Goal: Information Seeking & Learning: Learn about a topic

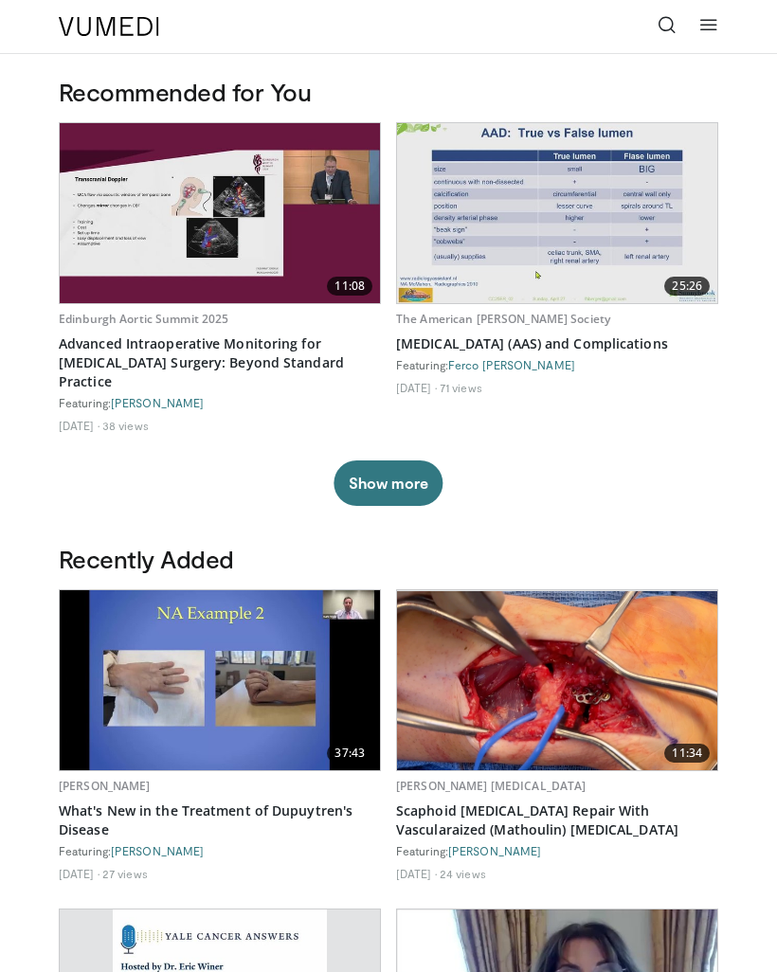
click at [659, 21] on icon at bounding box center [667, 24] width 19 height 19
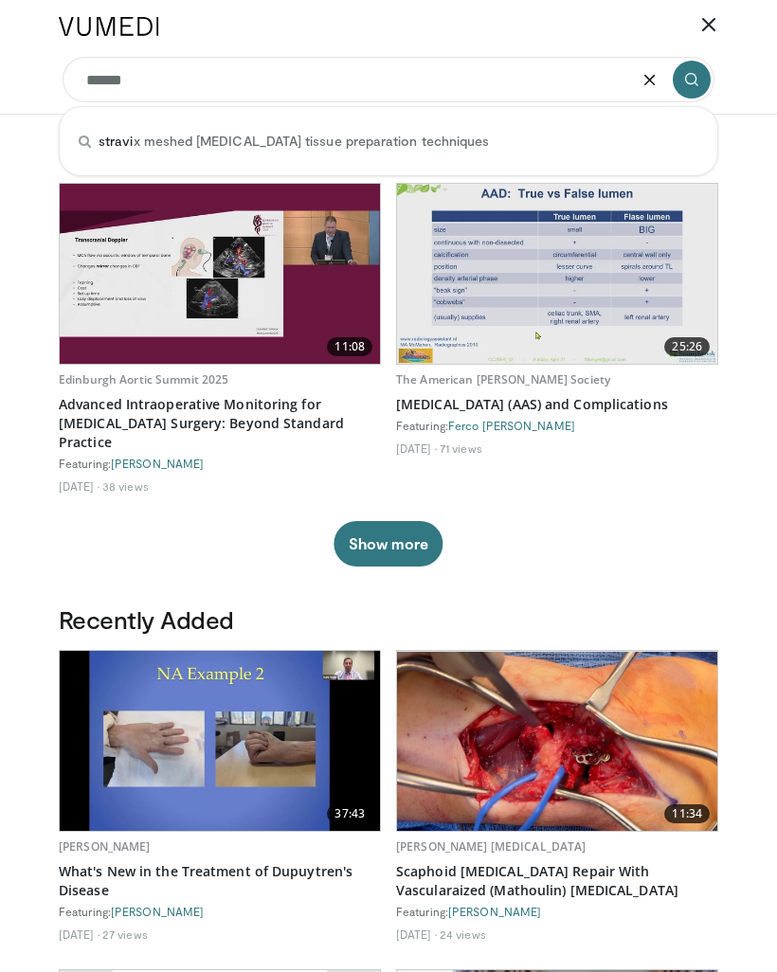
type input "*******"
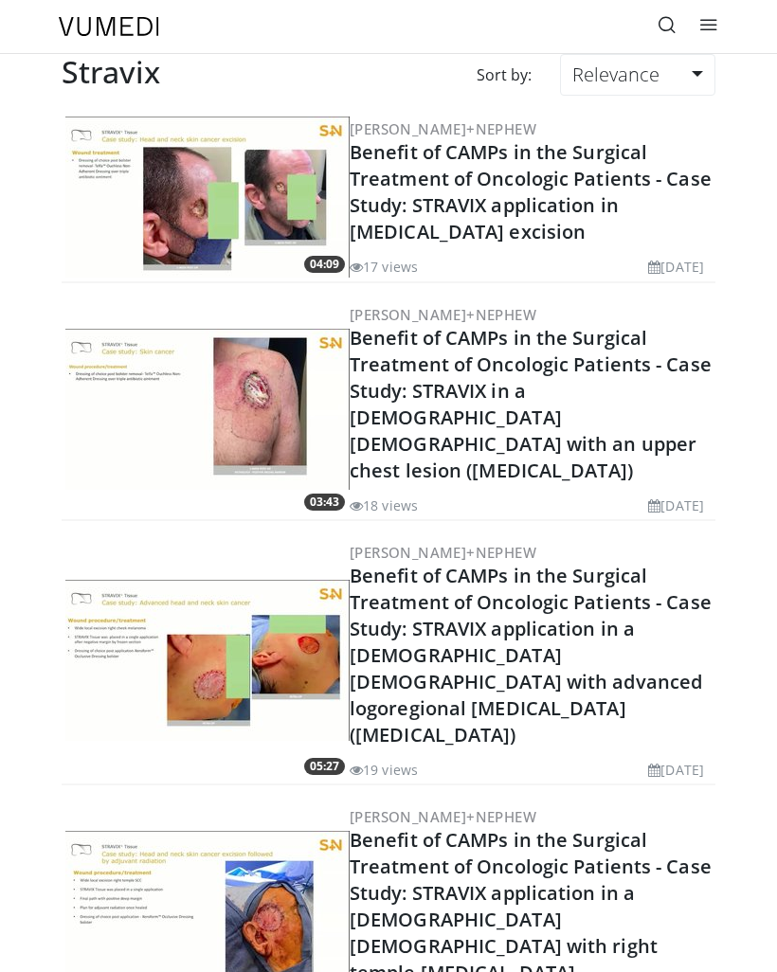
click at [678, 72] on link "Relevance" at bounding box center [637, 75] width 155 height 42
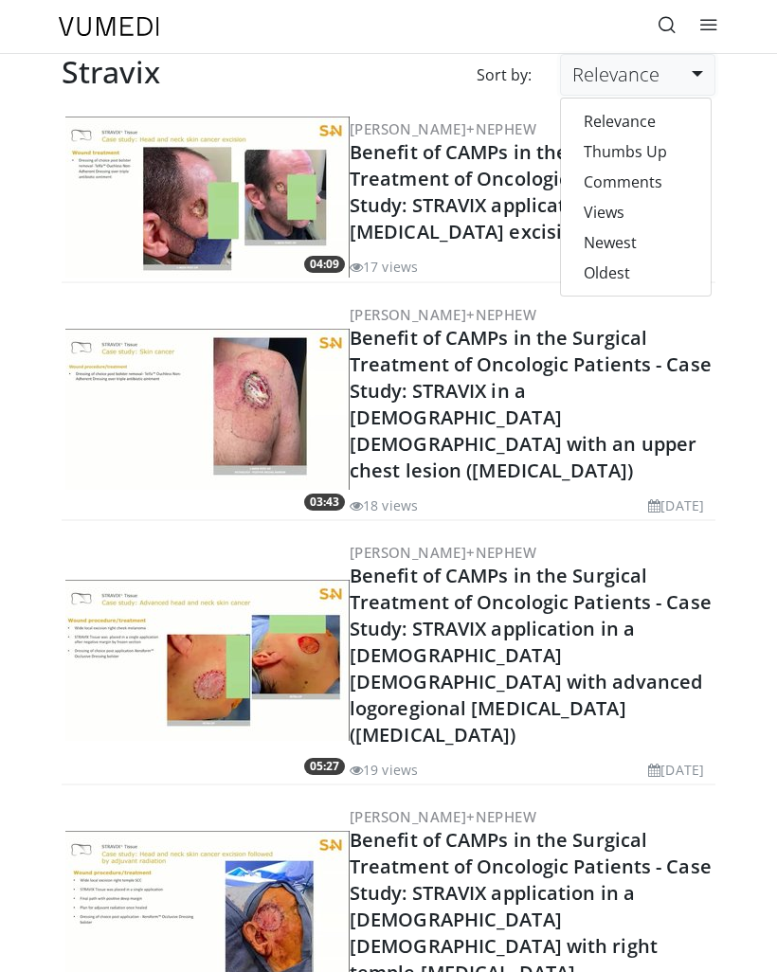
click at [635, 269] on link "Oldest" at bounding box center [636, 273] width 150 height 30
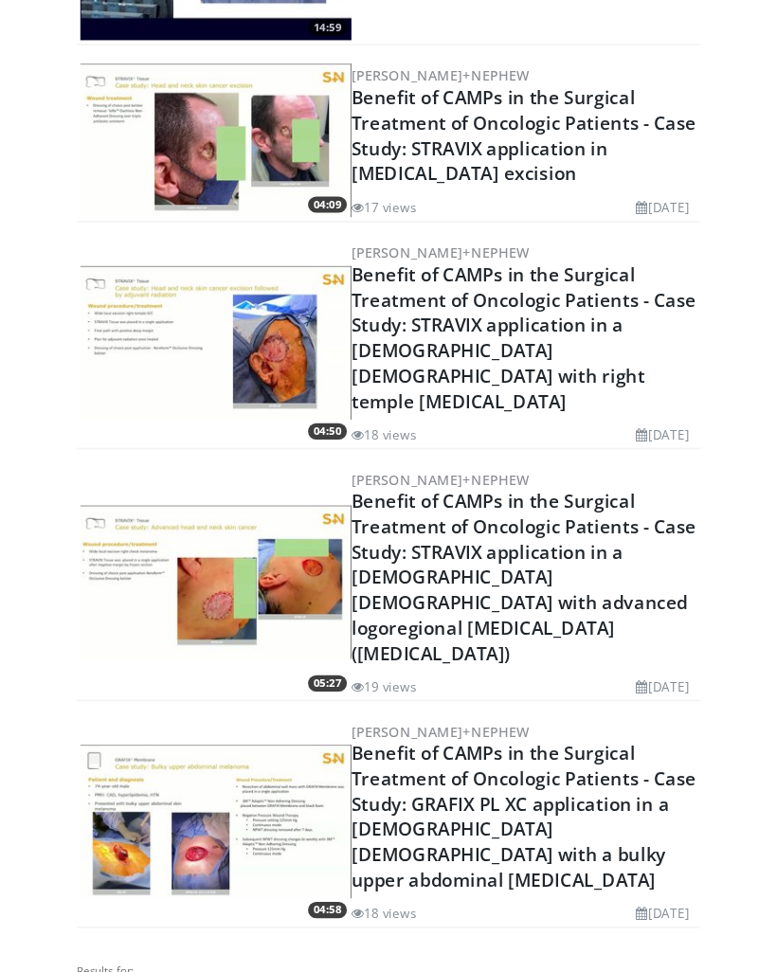
scroll to position [2363, 0]
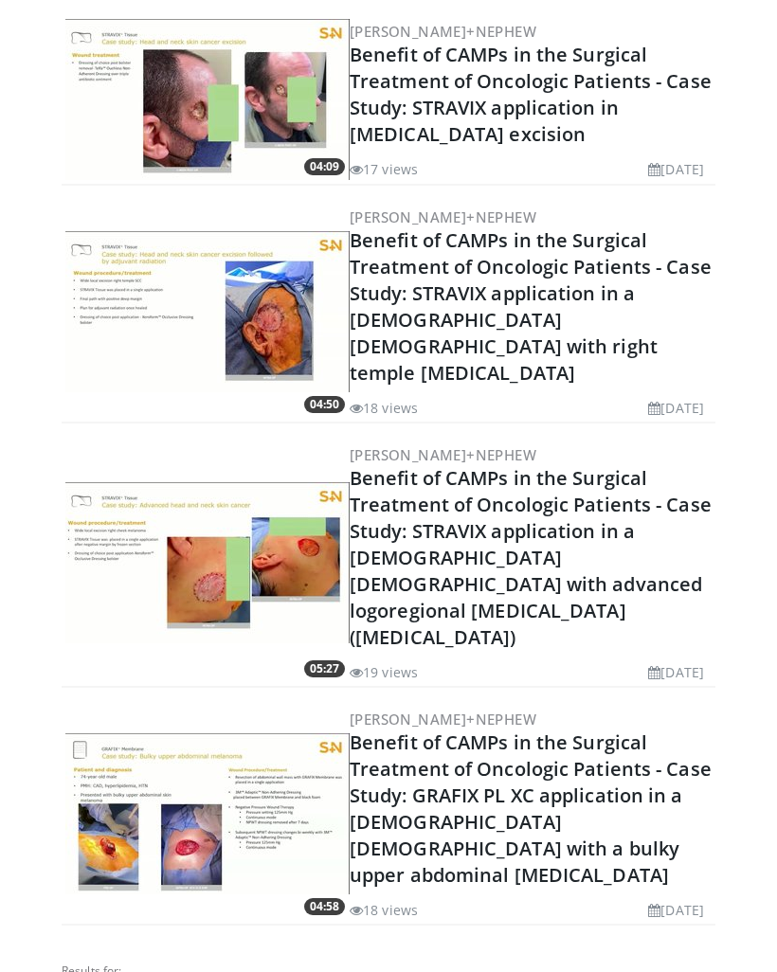
click at [608, 517] on link "Benefit of CAMPs in the Surgical Treatment of Oncologic Patients - Case Study: …" at bounding box center [531, 557] width 362 height 185
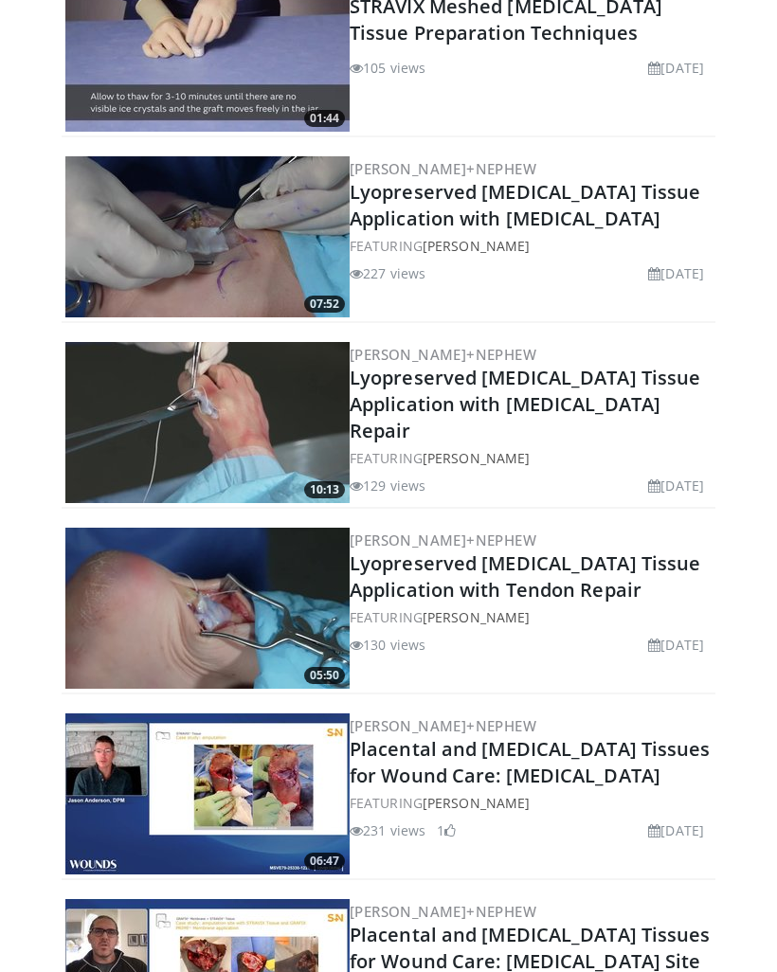
scroll to position [0, 0]
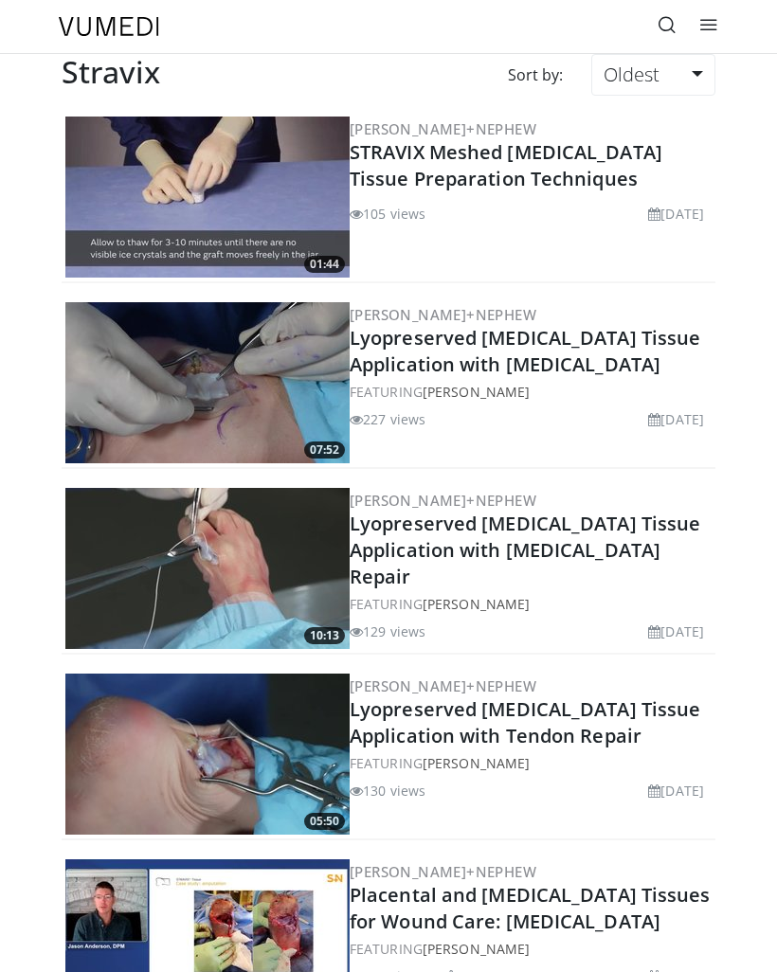
click at [673, 22] on icon at bounding box center [667, 24] width 19 height 19
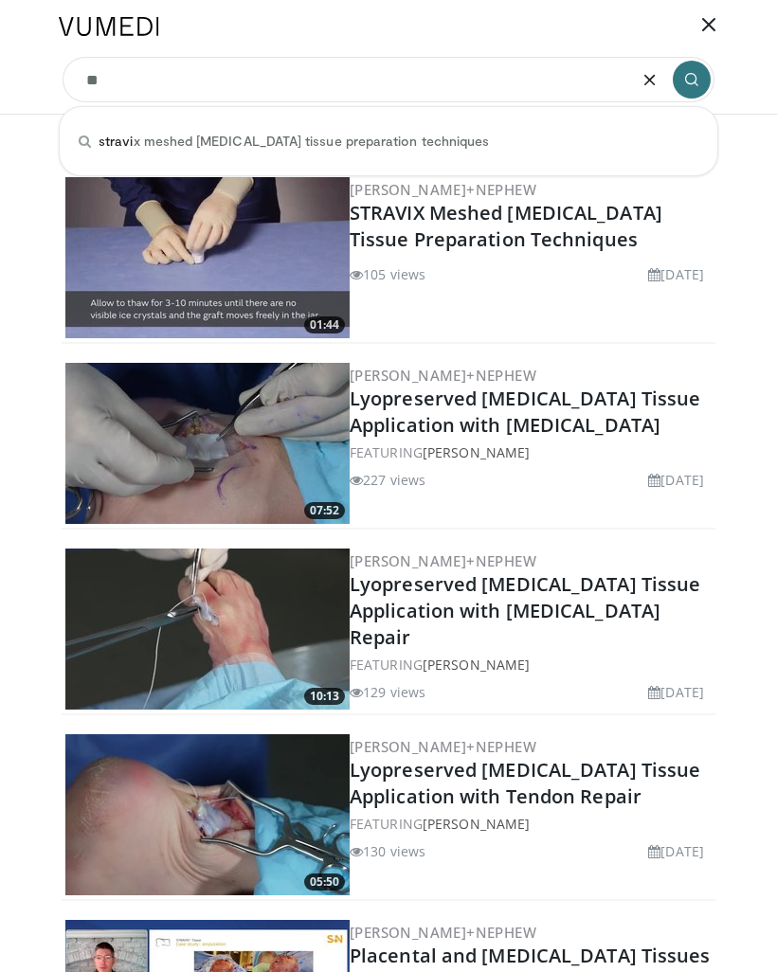
type input "*"
type input "******"
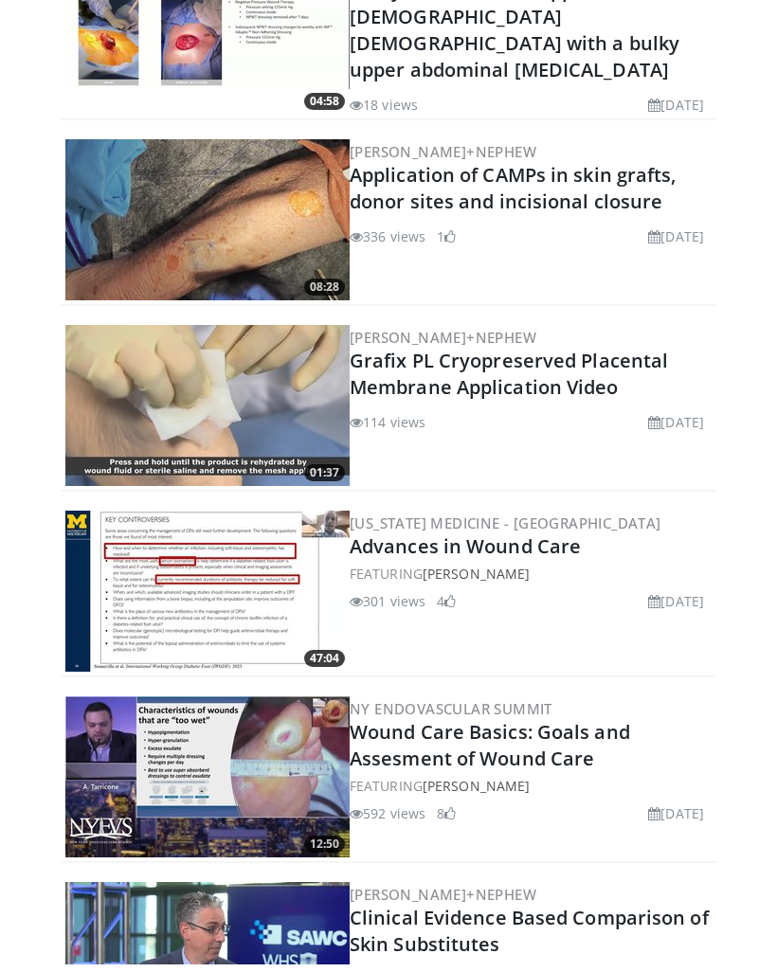
scroll to position [183, 0]
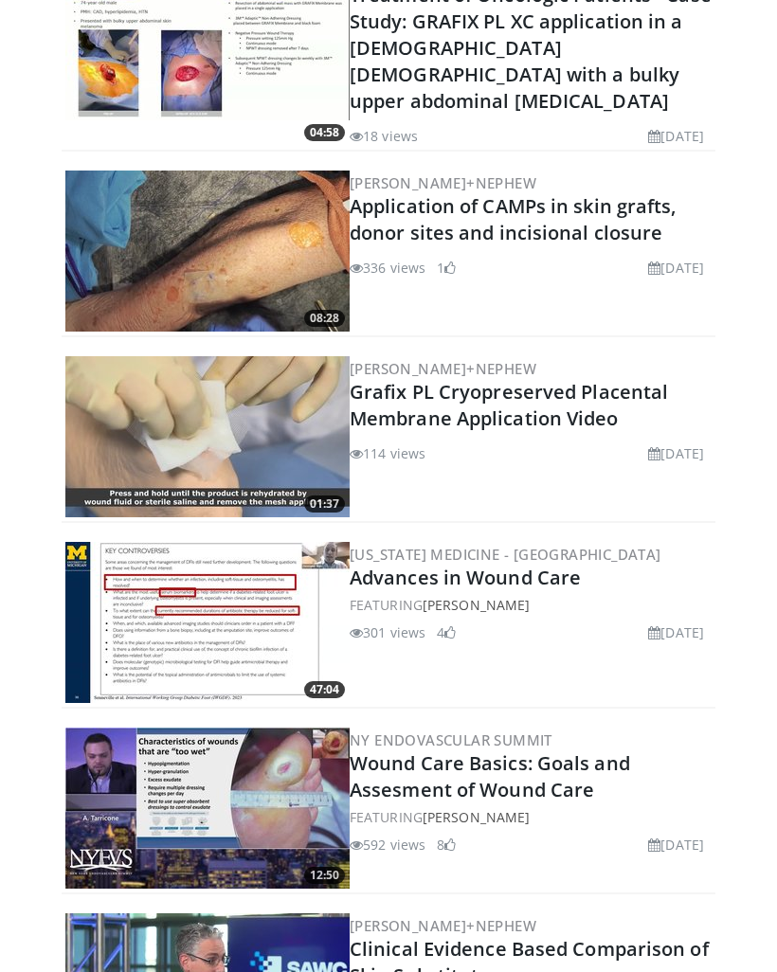
click at [608, 208] on link "Application of CAMPs in skin grafts, donor sites and incisional closure" at bounding box center [513, 220] width 327 height 52
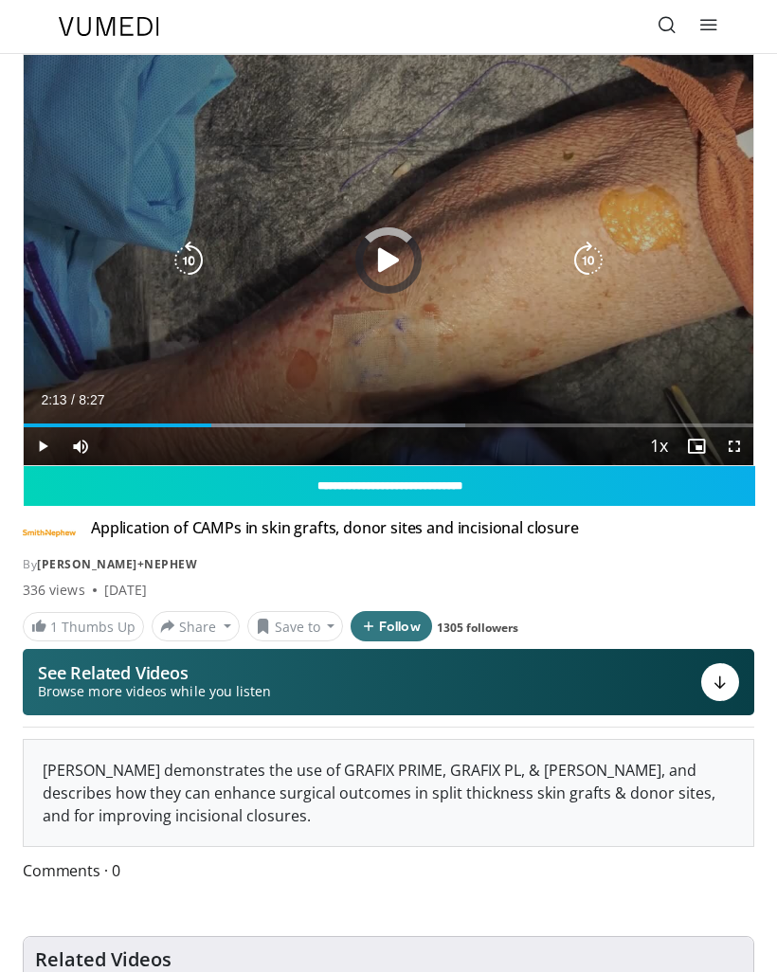
click at [211, 425] on div "Progress Bar" at bounding box center [118, 426] width 188 height 4
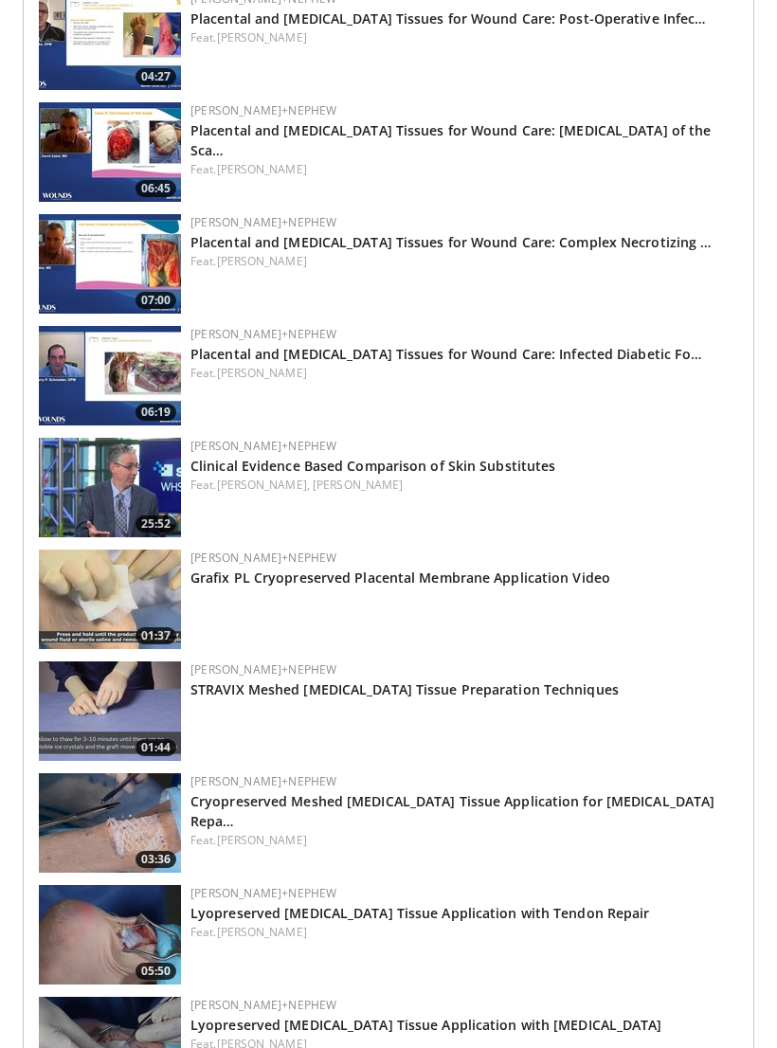
scroll to position [2134, 0]
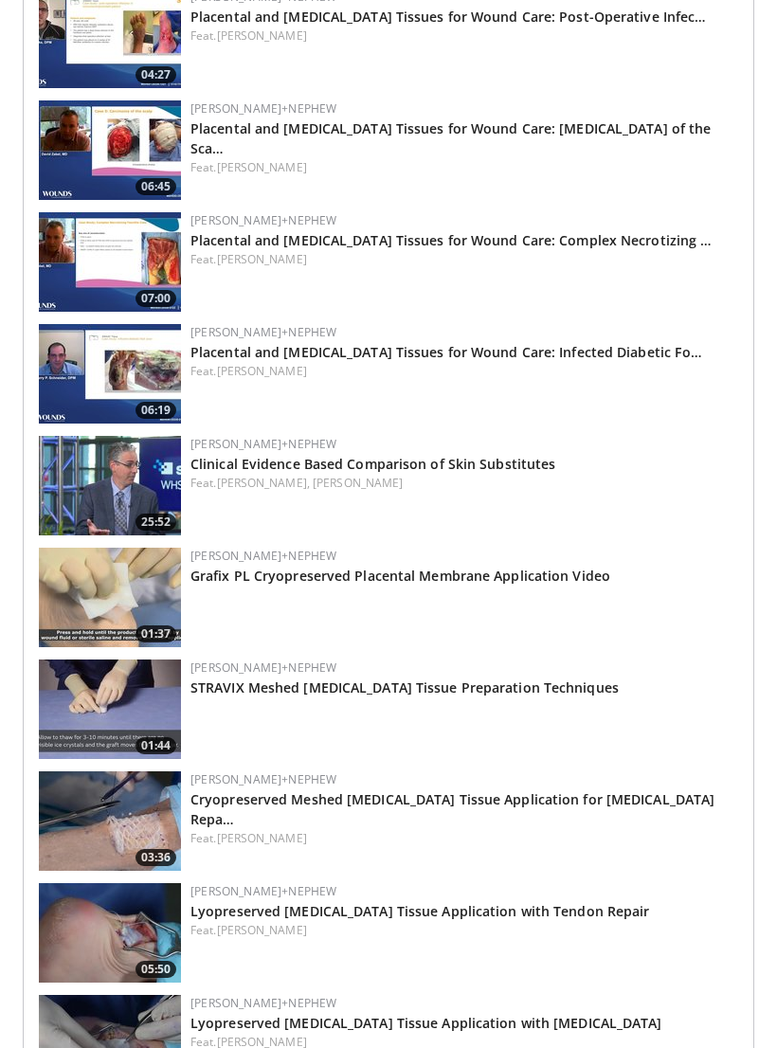
click at [549, 462] on link "Clinical Evidence Based Comparison of Skin Substitutes" at bounding box center [372, 464] width 365 height 18
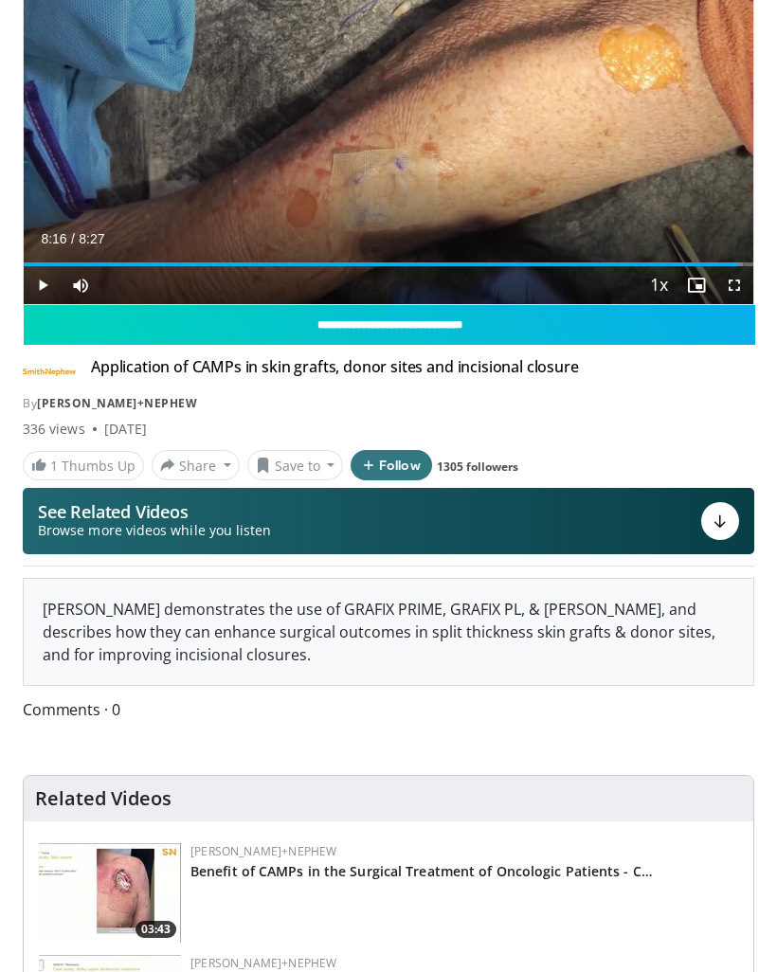
scroll to position [0, 0]
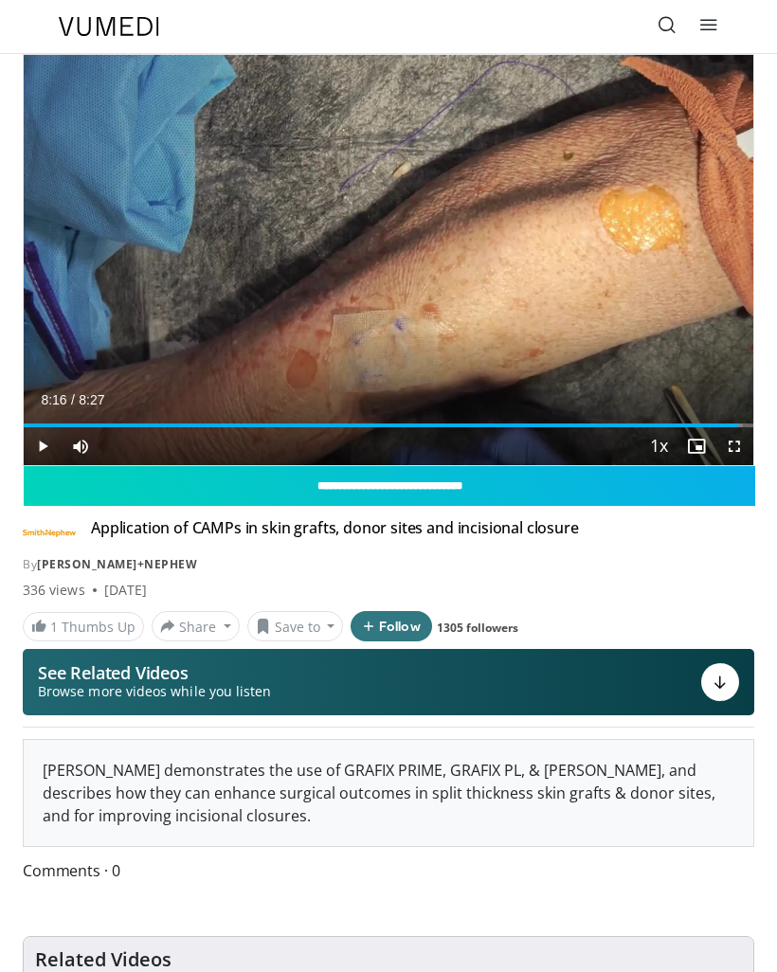
click at [709, 28] on icon at bounding box center [708, 24] width 19 height 19
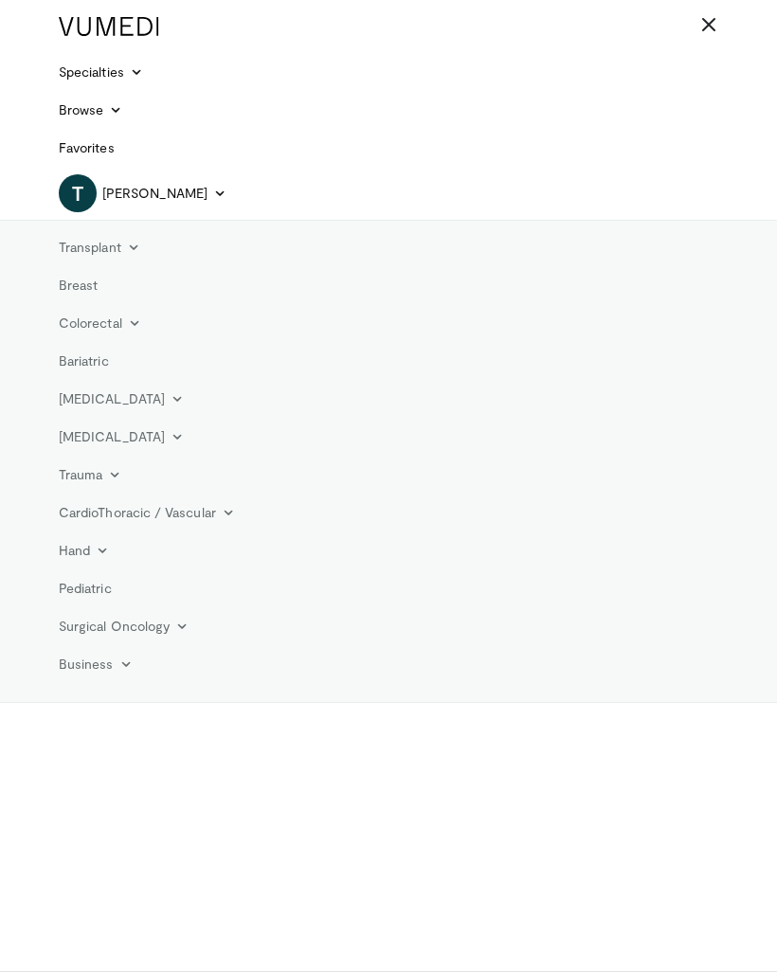
click at [171, 397] on icon at bounding box center [177, 398] width 13 height 13
click at [102, 350] on link "Bariatric" at bounding box center [83, 361] width 73 height 38
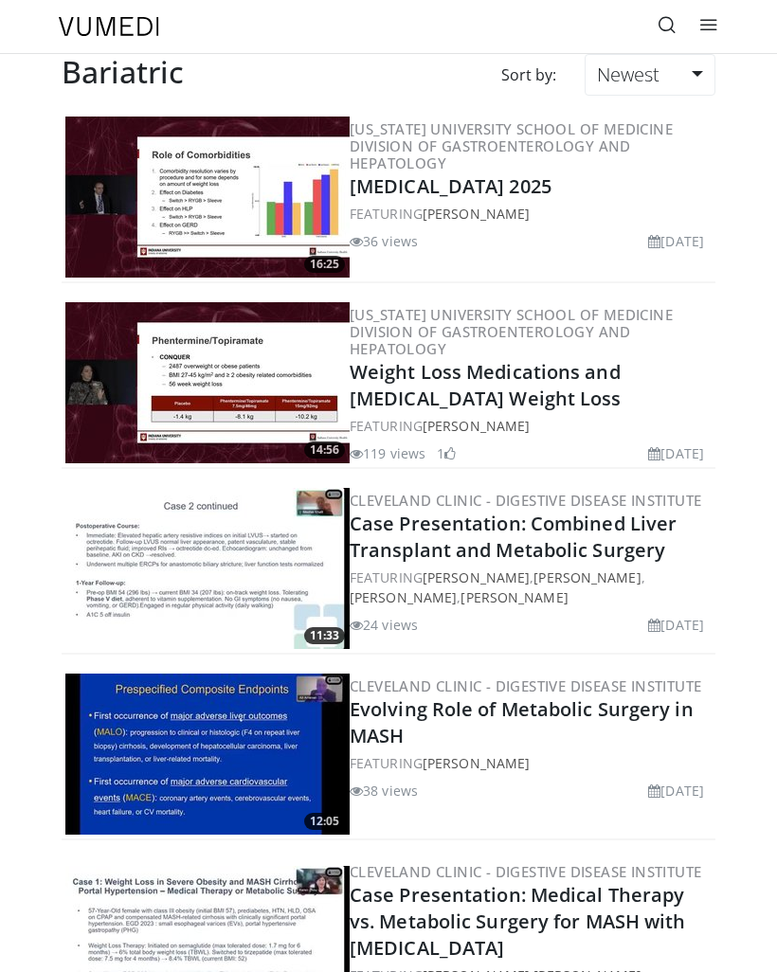
click at [657, 16] on link at bounding box center [667, 27] width 38 height 38
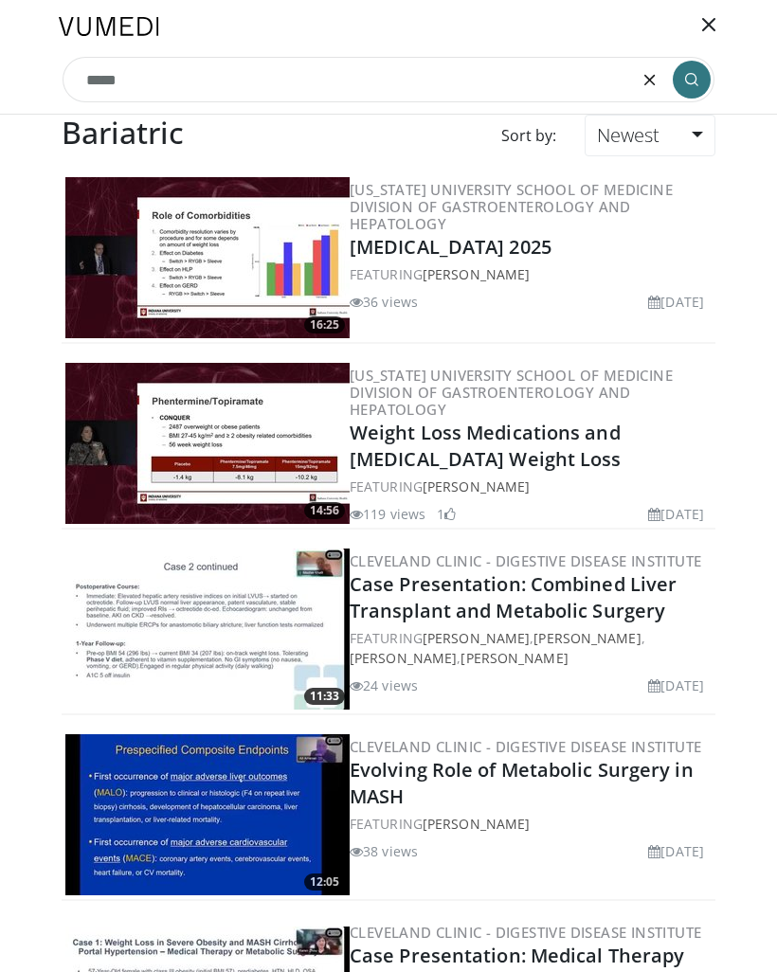
type input "******"
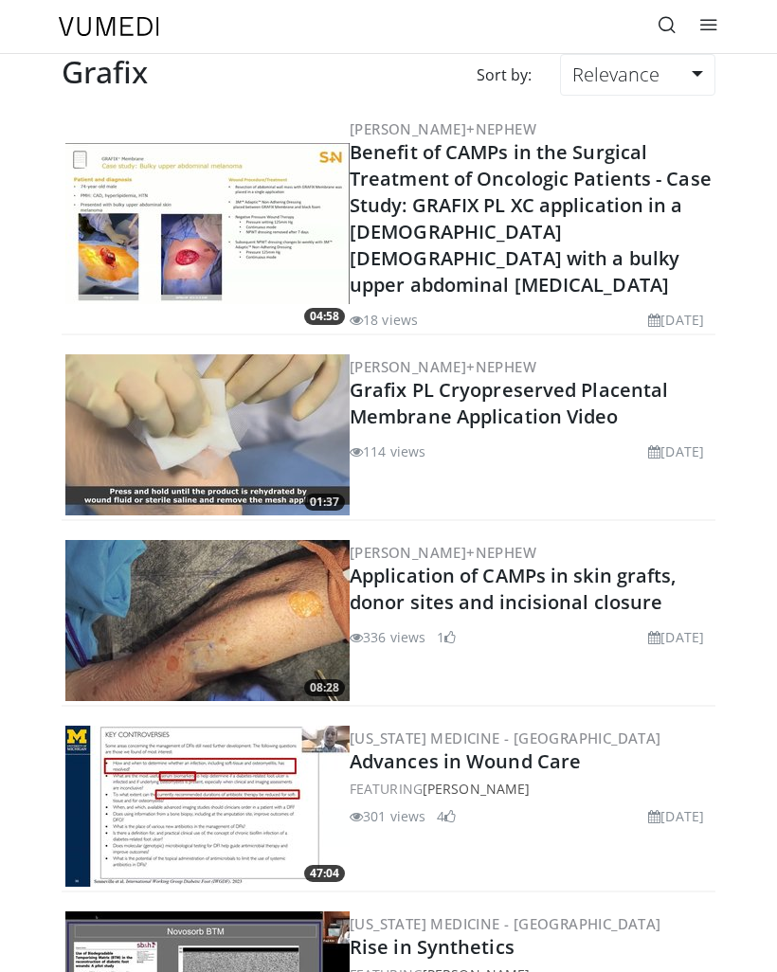
click at [620, 203] on link "Benefit of CAMPs in the Surgical Treatment of Oncologic Patients - Case Study: …" at bounding box center [531, 218] width 362 height 158
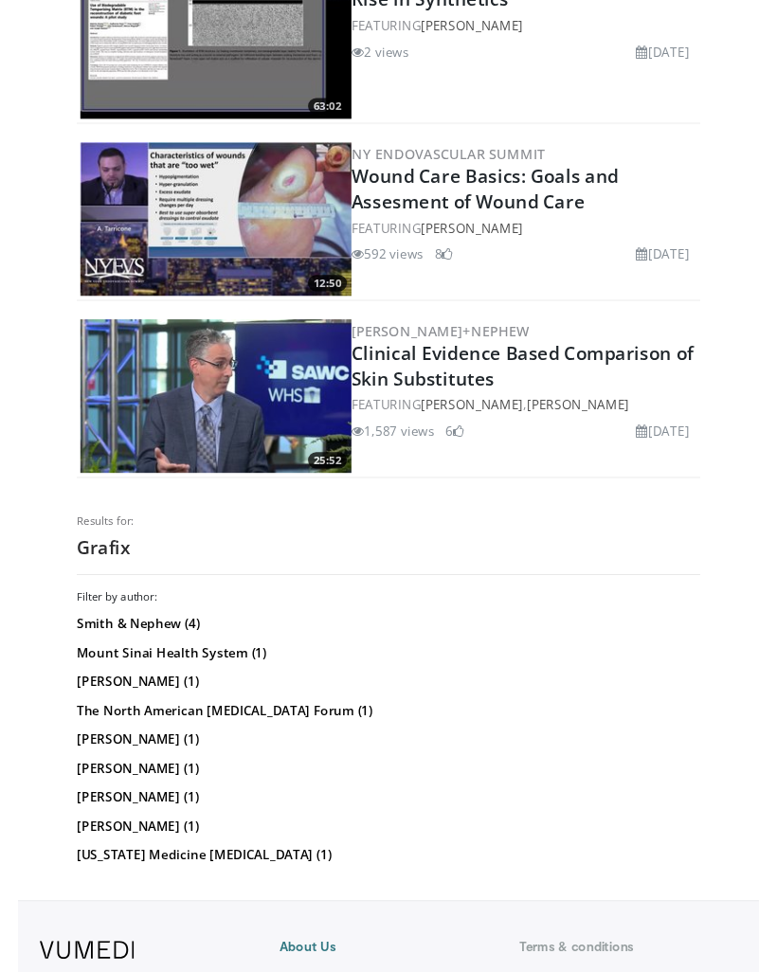
scroll to position [994, 0]
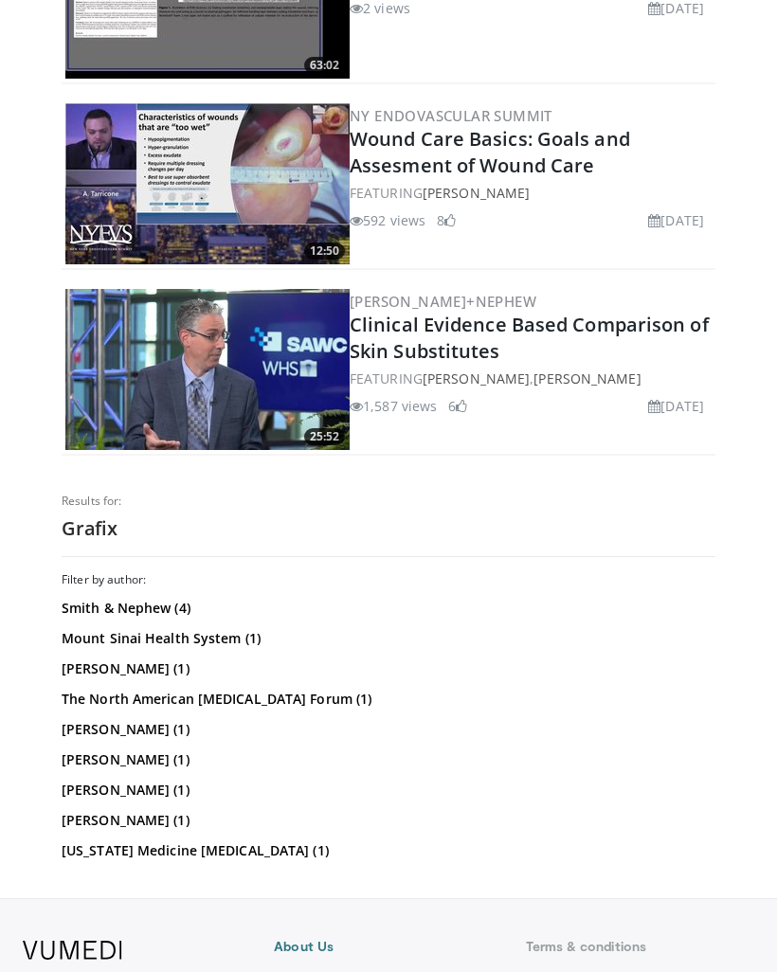
click at [300, 690] on link "The North American Thrombosis Forum (1)" at bounding box center [386, 699] width 649 height 19
click at [164, 599] on link "Smith & Nephew (4)" at bounding box center [386, 608] width 649 height 19
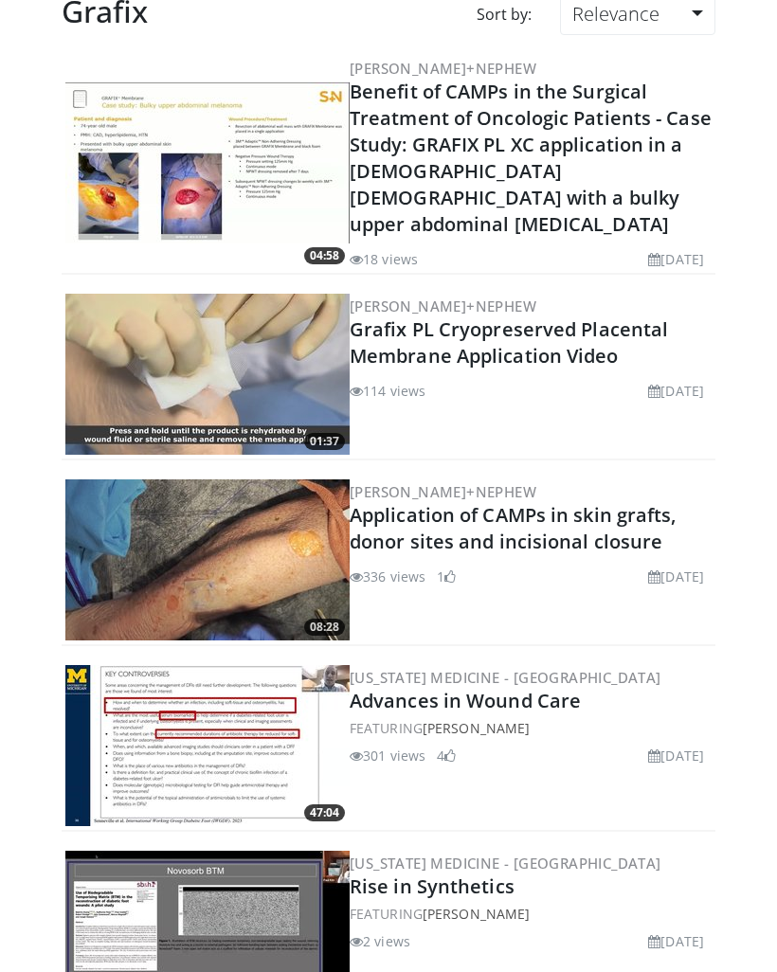
scroll to position [0, 0]
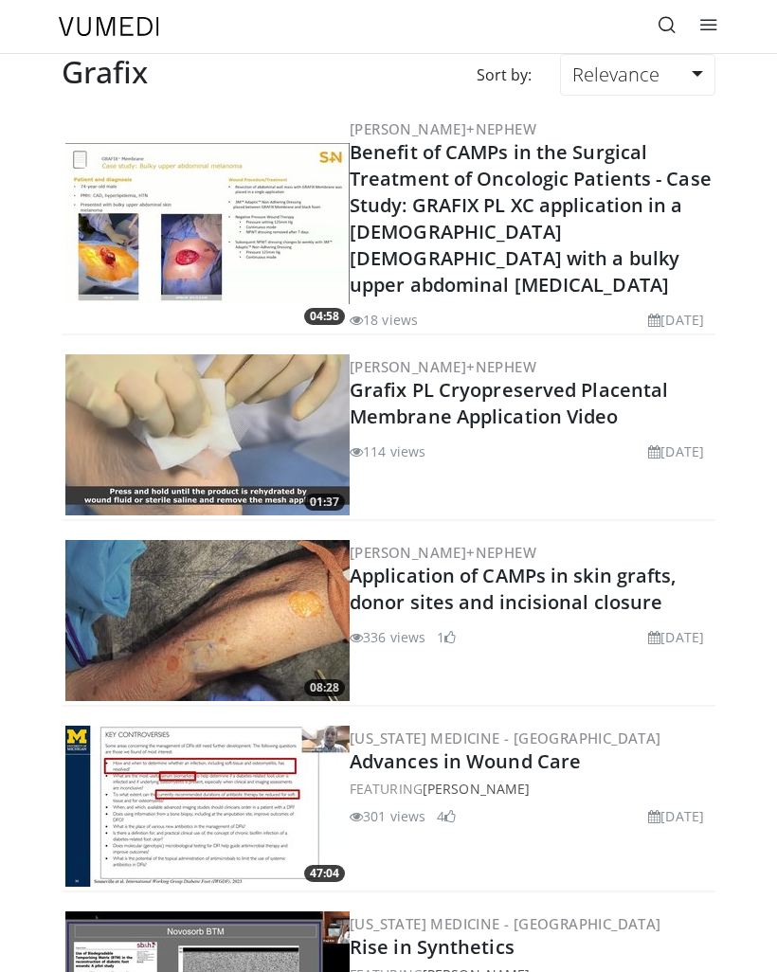
click at [671, 33] on icon at bounding box center [667, 24] width 19 height 19
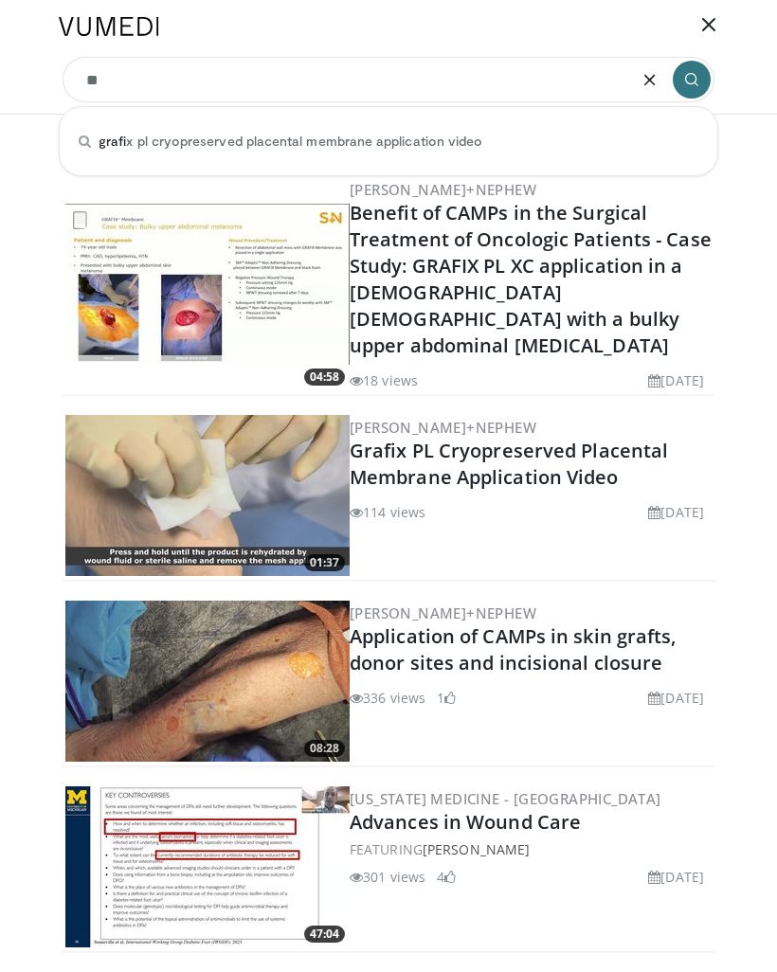
type input "*"
type input "*******"
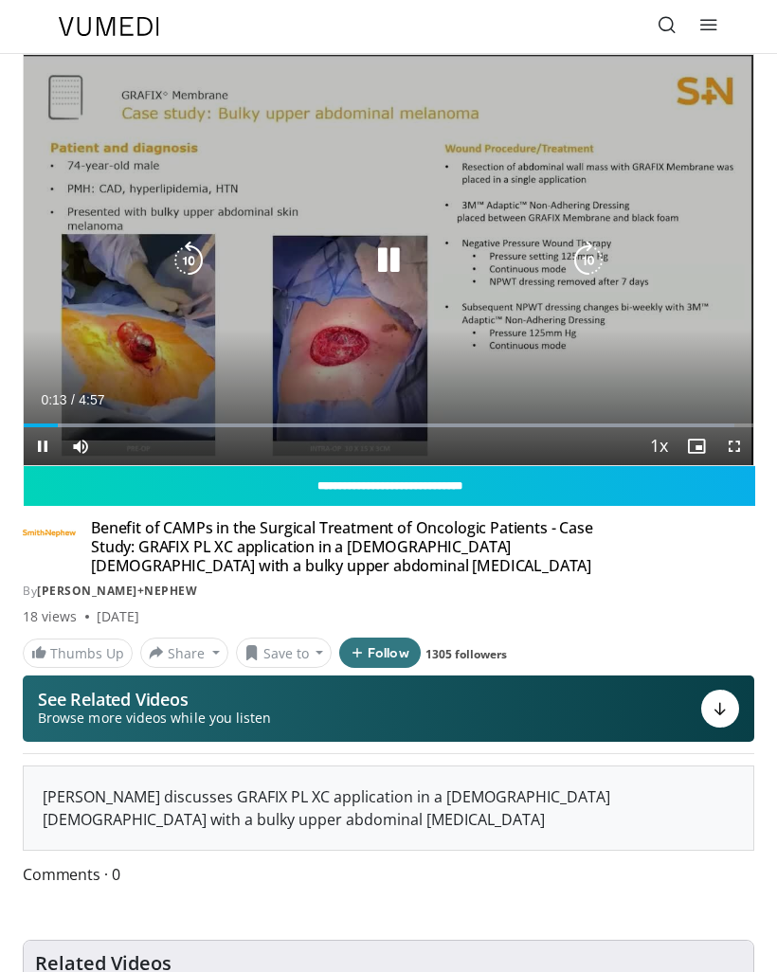
click at [575, 261] on icon "Video Player" at bounding box center [589, 261] width 38 height 38
click at [590, 244] on icon "Video Player" at bounding box center [589, 261] width 38 height 38
click at [594, 261] on icon "Video Player" at bounding box center [589, 261] width 38 height 38
click at [588, 271] on icon "Video Player" at bounding box center [589, 261] width 38 height 38
click at [588, 256] on icon "Video Player" at bounding box center [589, 261] width 38 height 38
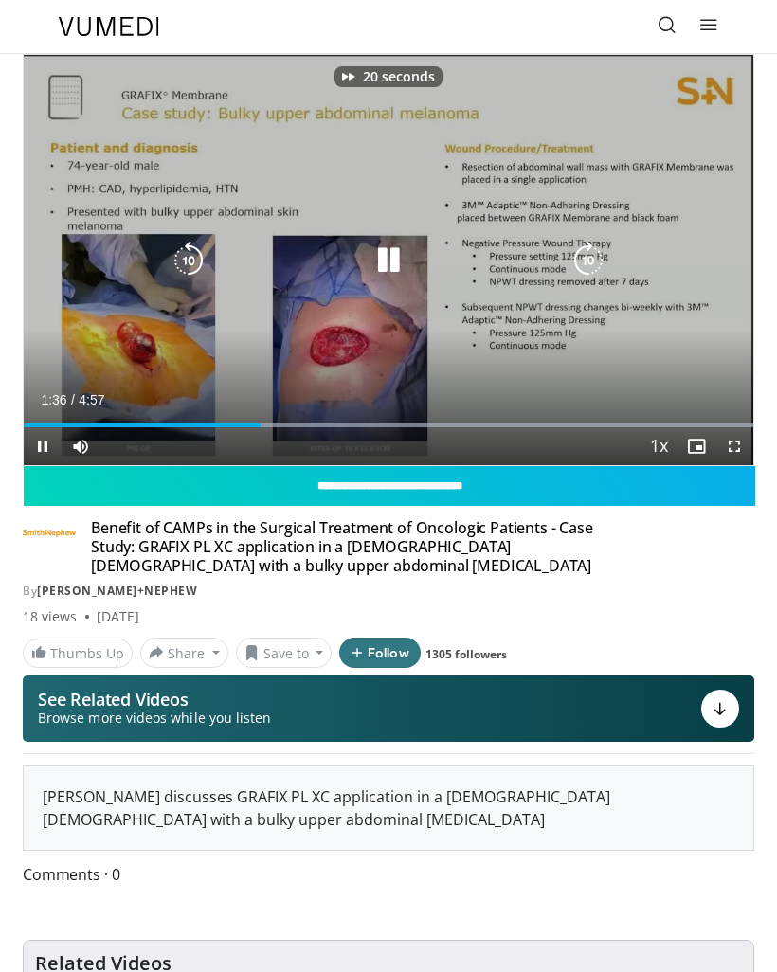
click at [590, 259] on icon "Video Player" at bounding box center [589, 261] width 38 height 38
click at [592, 260] on icon "Video Player" at bounding box center [589, 261] width 38 height 38
click at [595, 259] on icon "Video Player" at bounding box center [589, 261] width 38 height 38
click at [591, 260] on icon "Video Player" at bounding box center [589, 261] width 38 height 38
click at [589, 261] on icon "Video Player" at bounding box center [589, 261] width 38 height 38
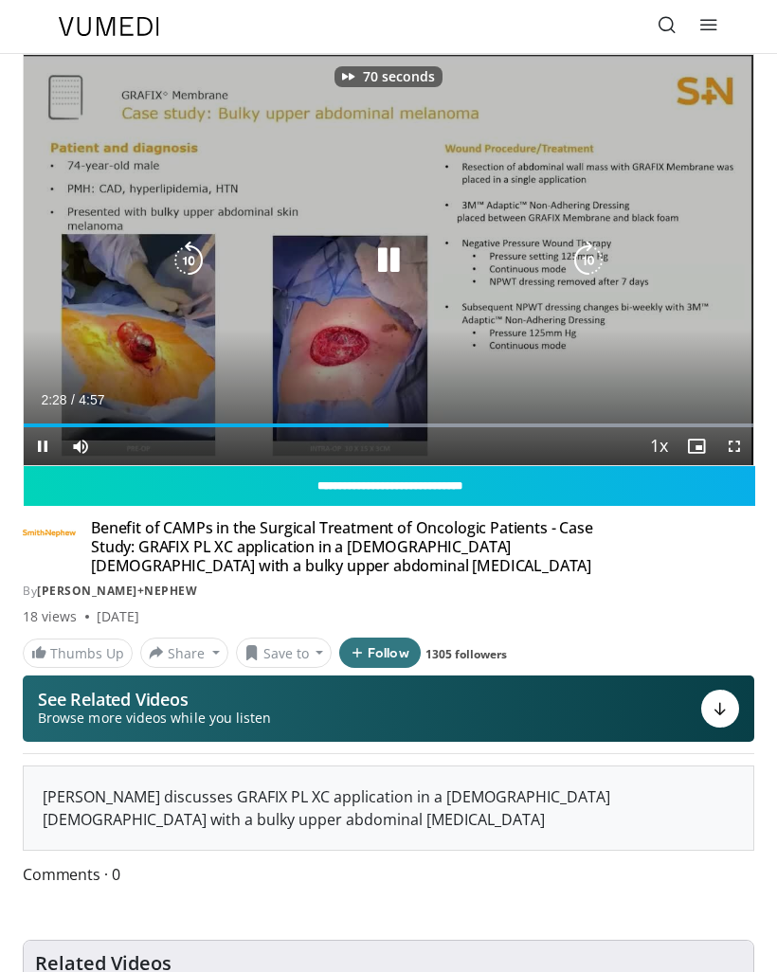
click at [589, 263] on icon "Video Player" at bounding box center [589, 261] width 38 height 38
click at [594, 261] on icon "Video Player" at bounding box center [589, 261] width 38 height 38
click at [595, 259] on icon "Video Player" at bounding box center [589, 261] width 38 height 38
click at [600, 259] on icon "Video Player" at bounding box center [589, 261] width 38 height 38
click at [590, 263] on icon "Video Player" at bounding box center [589, 261] width 38 height 38
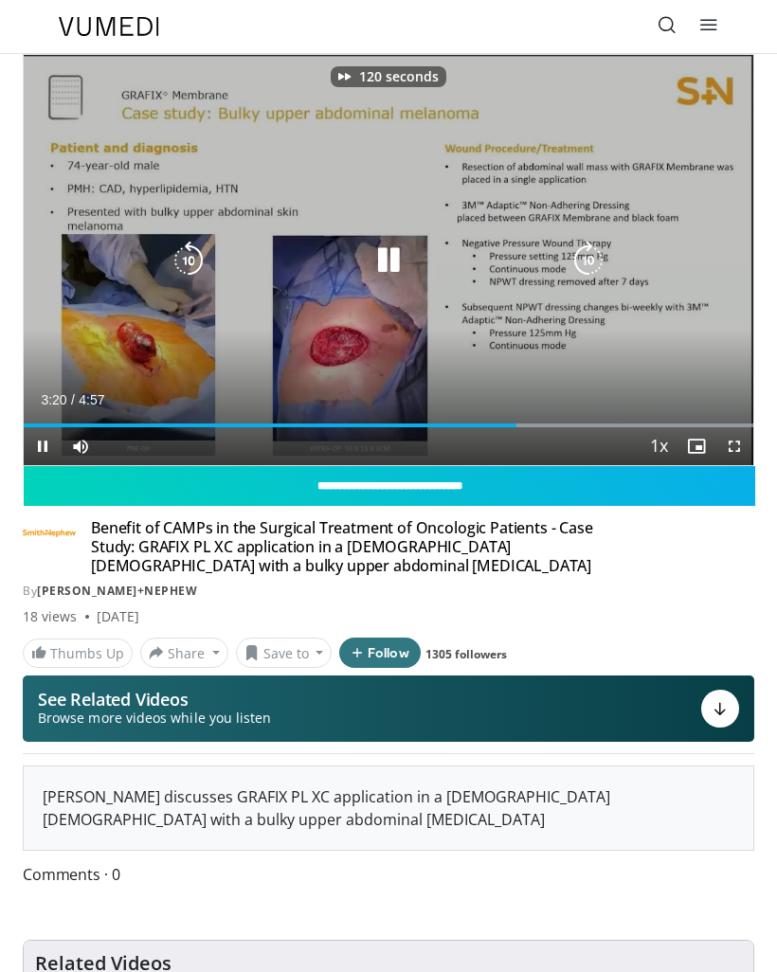
click at [593, 258] on icon "Video Player" at bounding box center [589, 261] width 38 height 38
click at [601, 265] on icon "Video Player" at bounding box center [589, 261] width 38 height 38
click at [592, 260] on icon "Video Player" at bounding box center [589, 261] width 38 height 38
click at [590, 257] on icon "Video Player" at bounding box center [589, 261] width 38 height 38
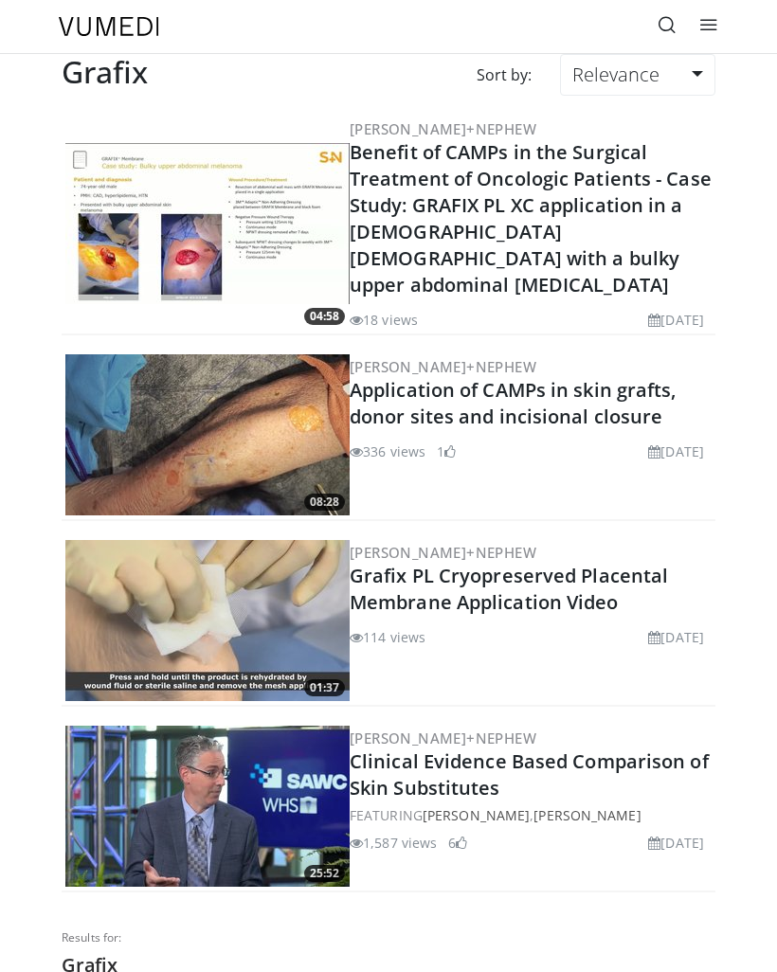
click at [700, 80] on link "Relevance" at bounding box center [637, 75] width 155 height 42
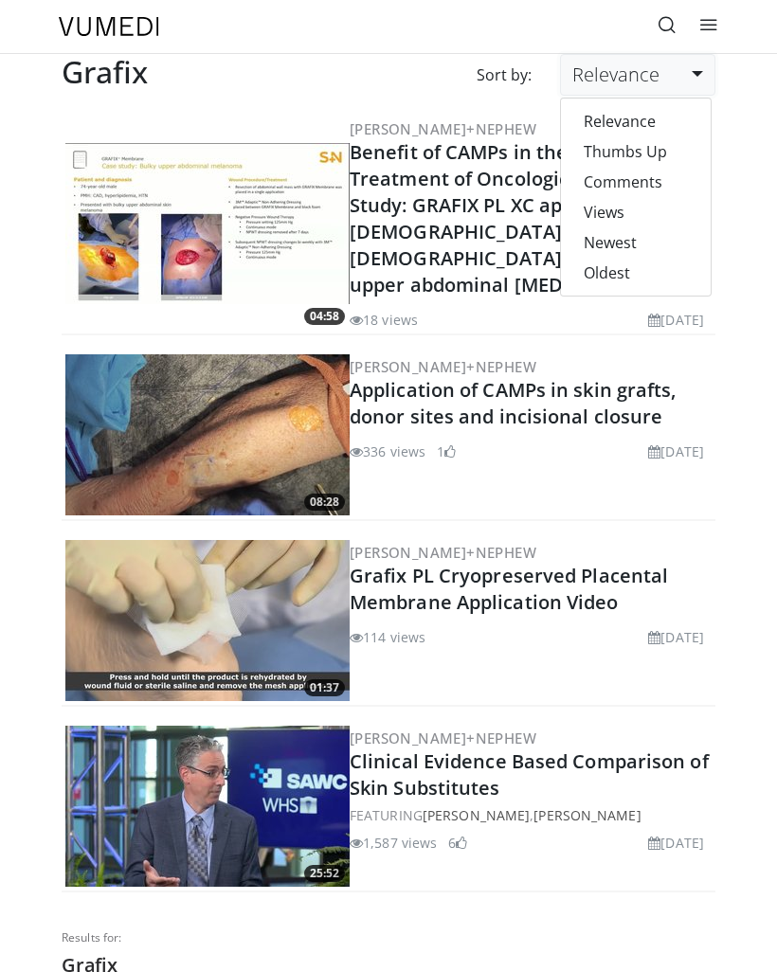
click at [428, 86] on div "Sort by: Relevance Relevance Thumbs Up Comments Views Newest Oldest" at bounding box center [446, 83] width 568 height 59
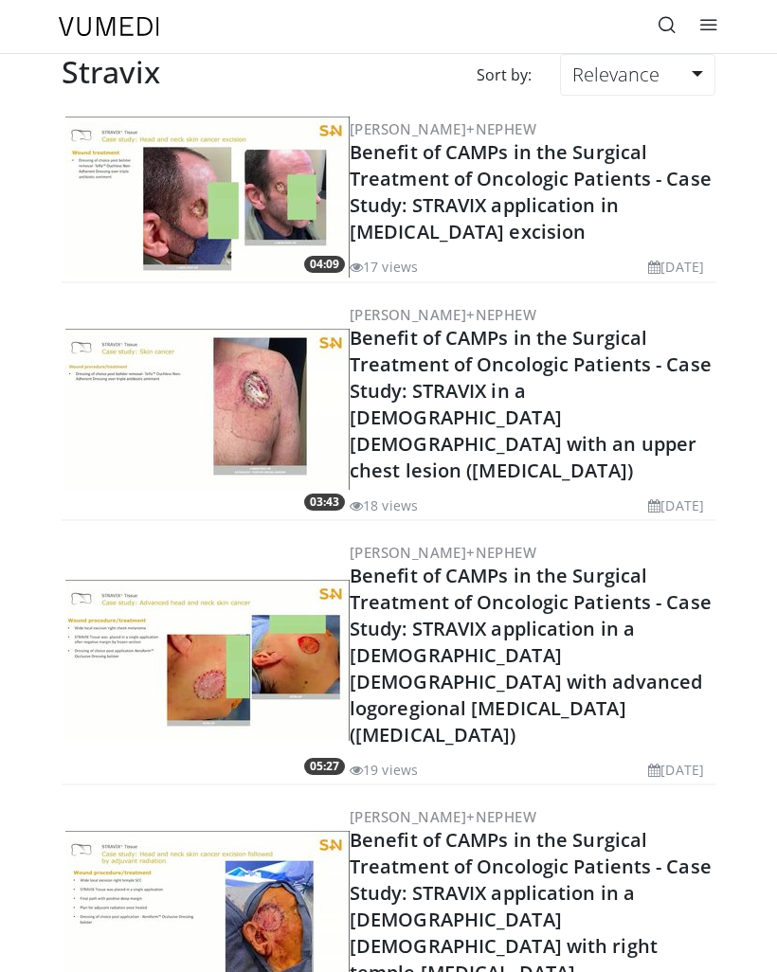
click at [637, 192] on link "Benefit of CAMPs in the Surgical Treatment of Oncologic Patients - Case Study: …" at bounding box center [531, 191] width 362 height 105
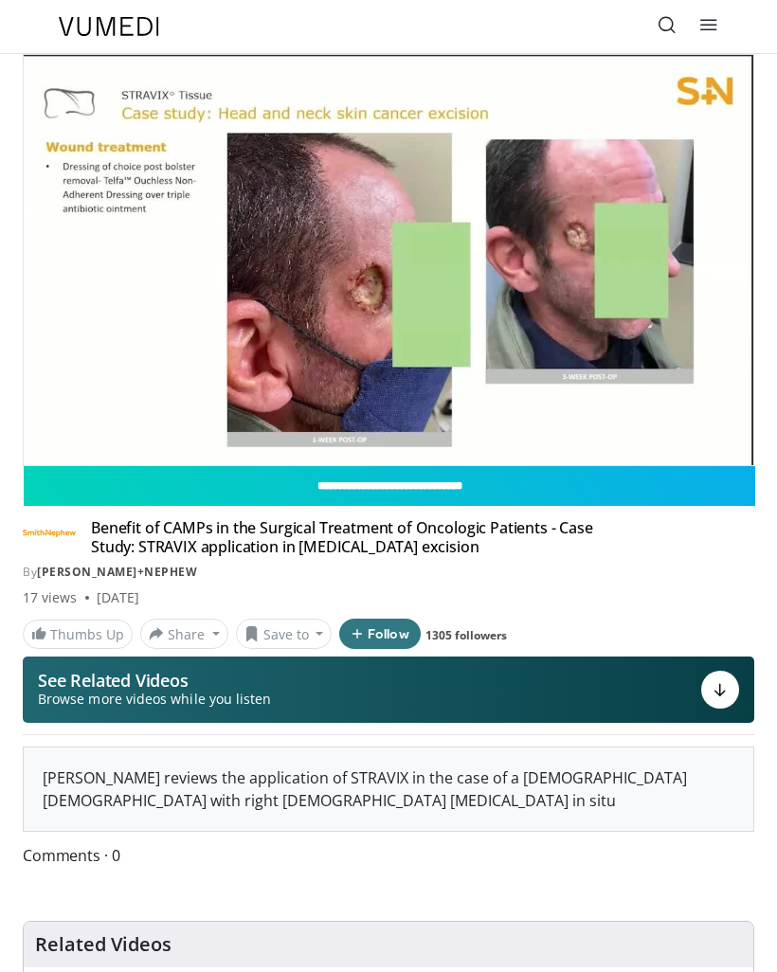
click at [588, 484] on input "**********" at bounding box center [390, 486] width 732 height 40
type input "**********"
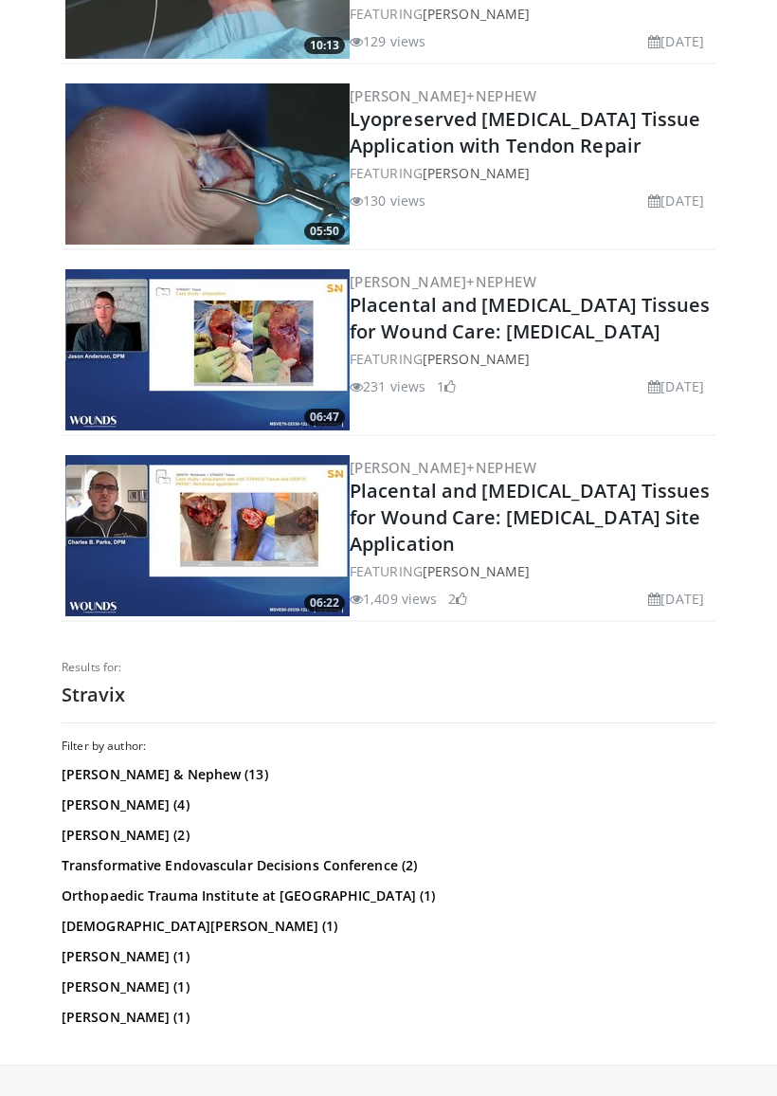
scroll to position [2803, 0]
